Goal: Task Accomplishment & Management: Complete application form

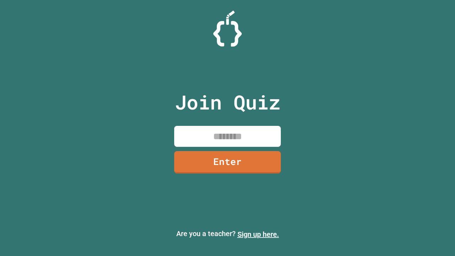
click at [258, 234] on link "Sign up here." at bounding box center [258, 234] width 42 height 9
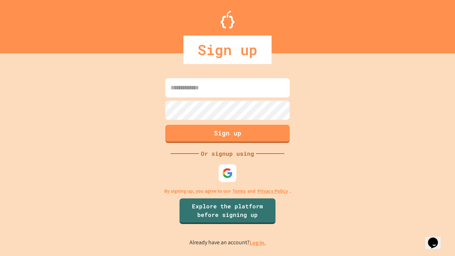
click at [258, 242] on link "Log in." at bounding box center [257, 242] width 16 height 7
